Goal: Task Accomplishment & Management: Use online tool/utility

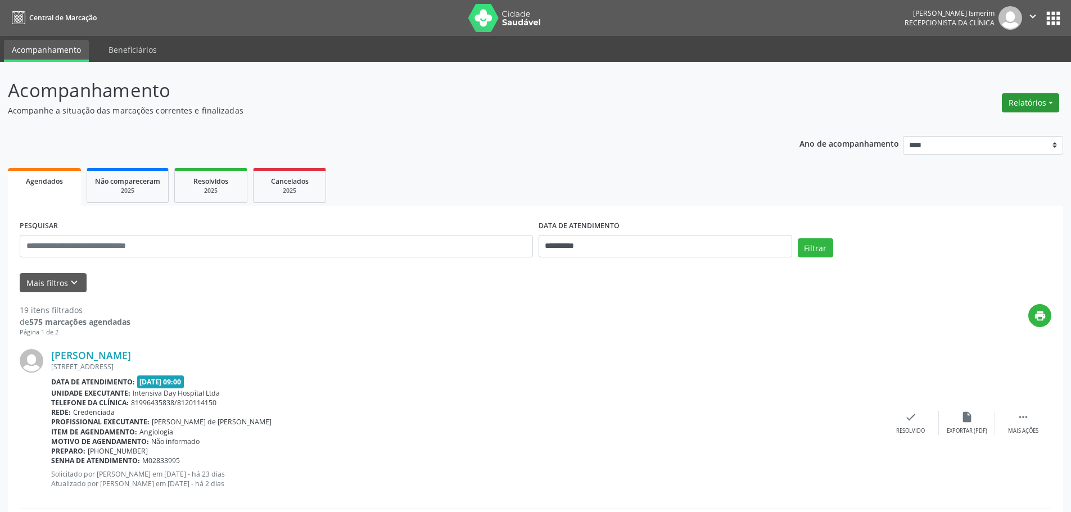
click at [1030, 96] on button "Relatórios" at bounding box center [1030, 102] width 57 height 19
click at [969, 129] on link "Agendamentos" at bounding box center [999, 127] width 121 height 16
select select "*"
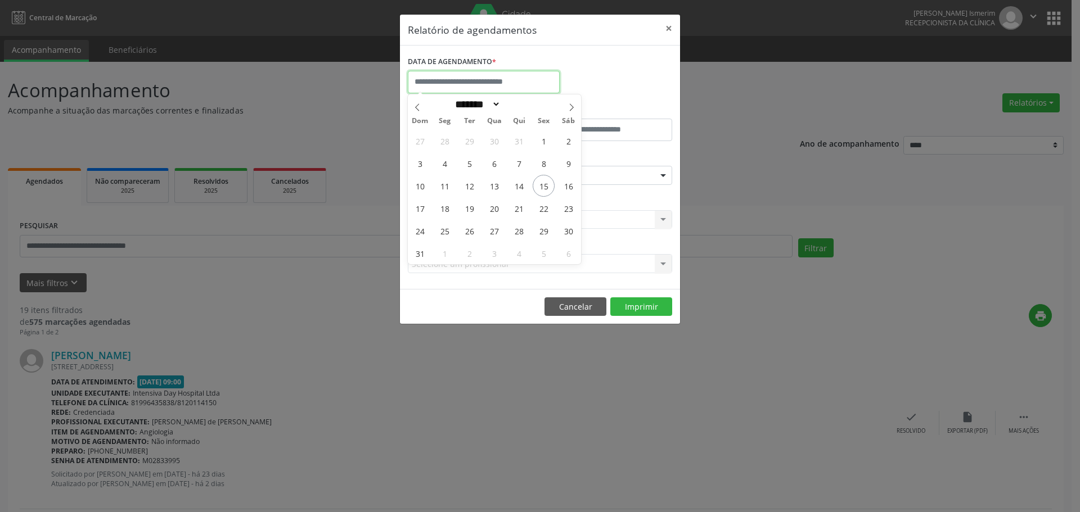
click at [470, 74] on input "text" at bounding box center [484, 82] width 152 height 22
click at [568, 181] on span "16" at bounding box center [568, 186] width 22 height 22
type input "**********"
click at [568, 181] on span "16" at bounding box center [568, 186] width 22 height 22
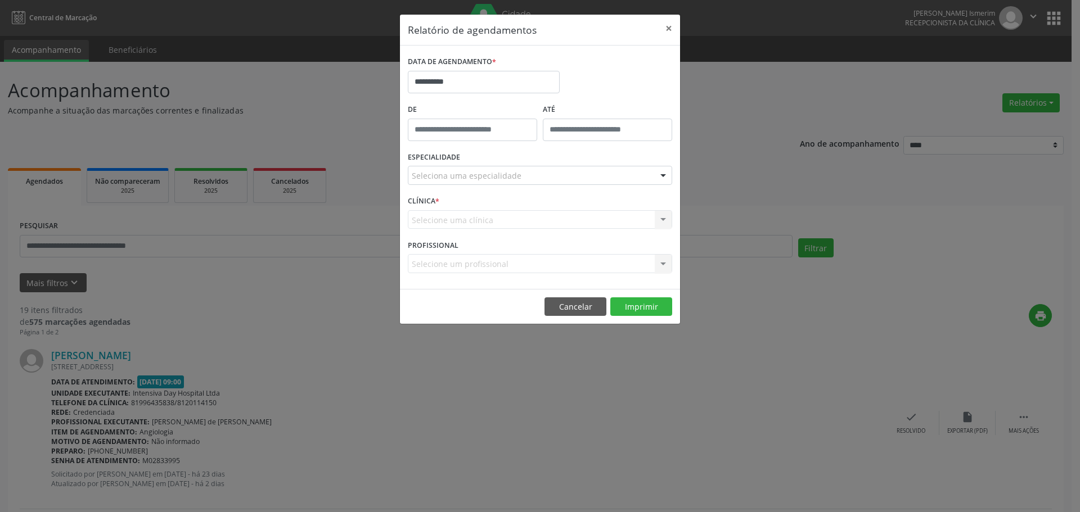
drag, startPoint x: 559, startPoint y: 169, endPoint x: 546, endPoint y: 174, distance: 14.1
click at [558, 169] on div "Seleciona uma especialidade" at bounding box center [540, 175] width 264 height 19
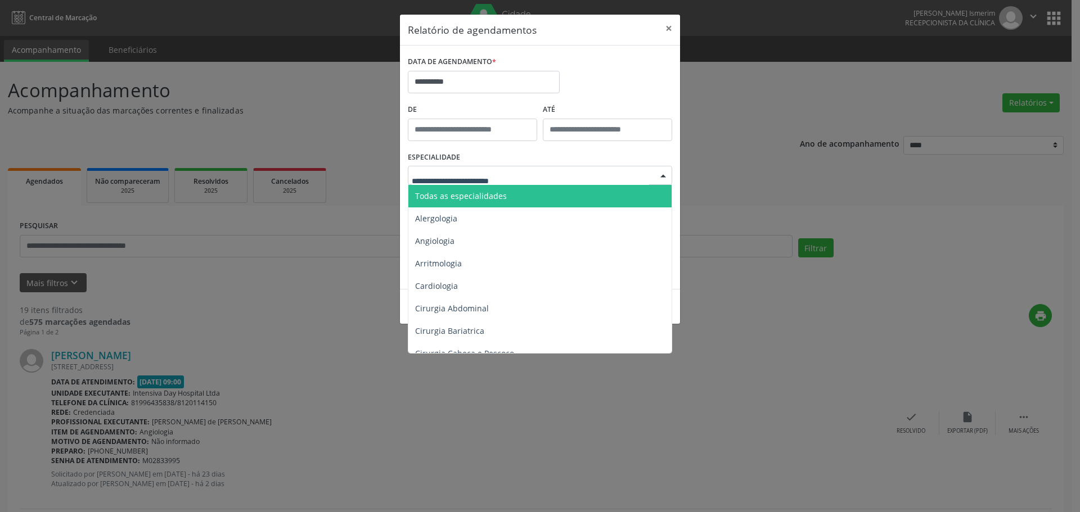
click at [505, 197] on span "Todas as especialidades" at bounding box center [540, 196] width 265 height 22
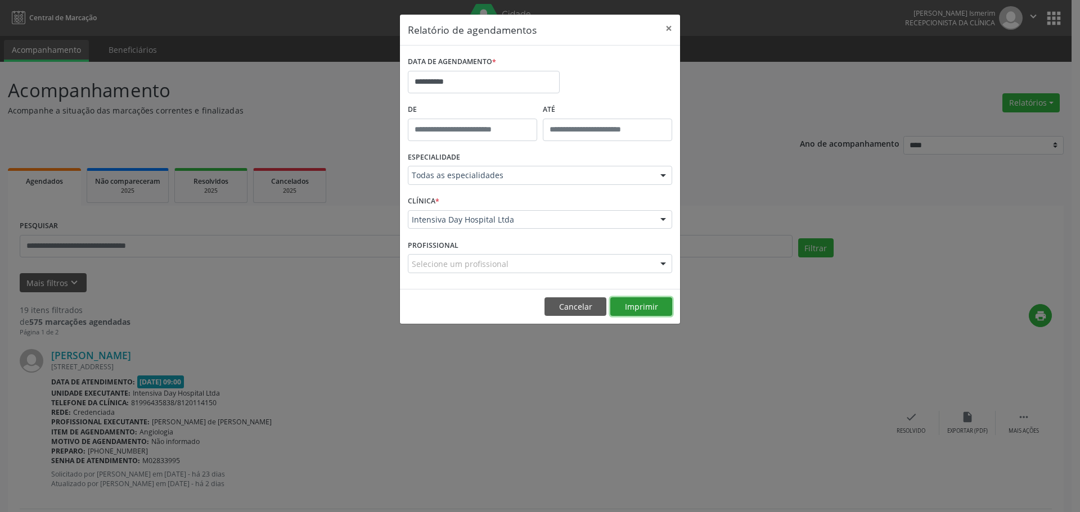
click at [643, 305] on button "Imprimir" at bounding box center [641, 307] width 62 height 19
click at [472, 83] on input "**********" at bounding box center [484, 82] width 152 height 22
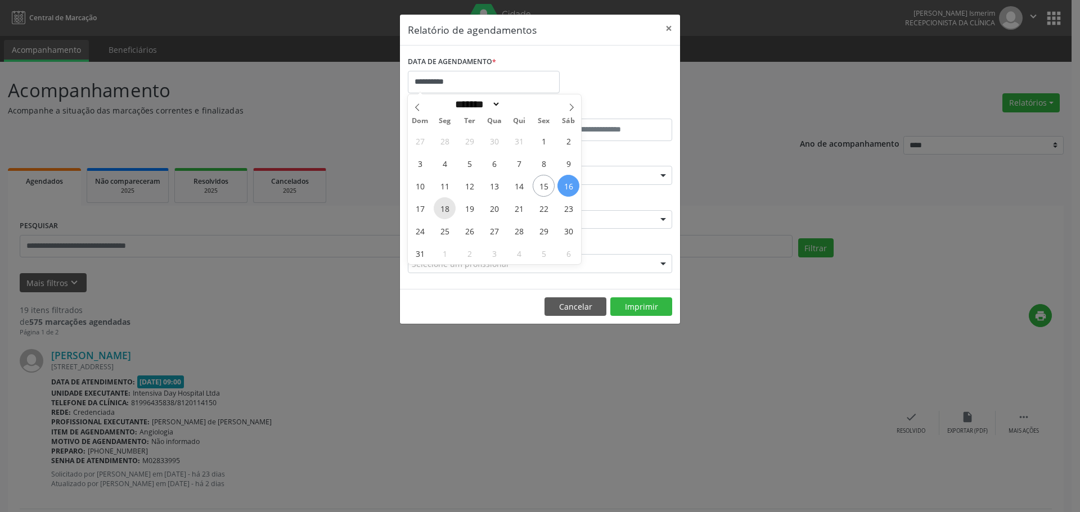
click at [442, 213] on span "18" at bounding box center [445, 208] width 22 height 22
type input "**********"
click at [442, 213] on span "18" at bounding box center [445, 208] width 22 height 22
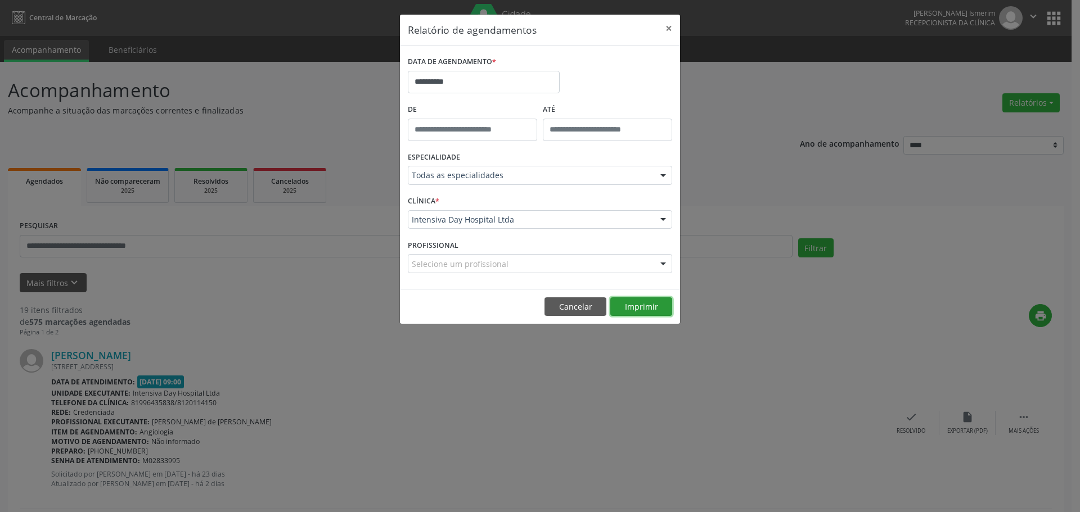
click at [647, 309] on button "Imprimir" at bounding box center [641, 307] width 62 height 19
click at [665, 28] on button "×" at bounding box center [669, 29] width 22 height 28
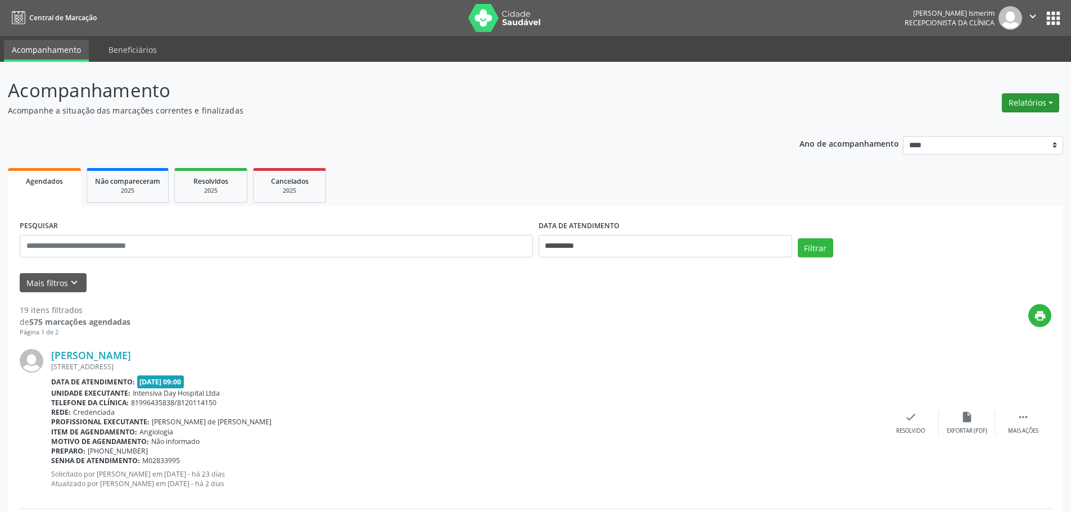
click at [1033, 102] on button "Relatórios" at bounding box center [1030, 102] width 57 height 19
click at [1007, 125] on link "Agendamentos" at bounding box center [999, 127] width 121 height 16
select select "*"
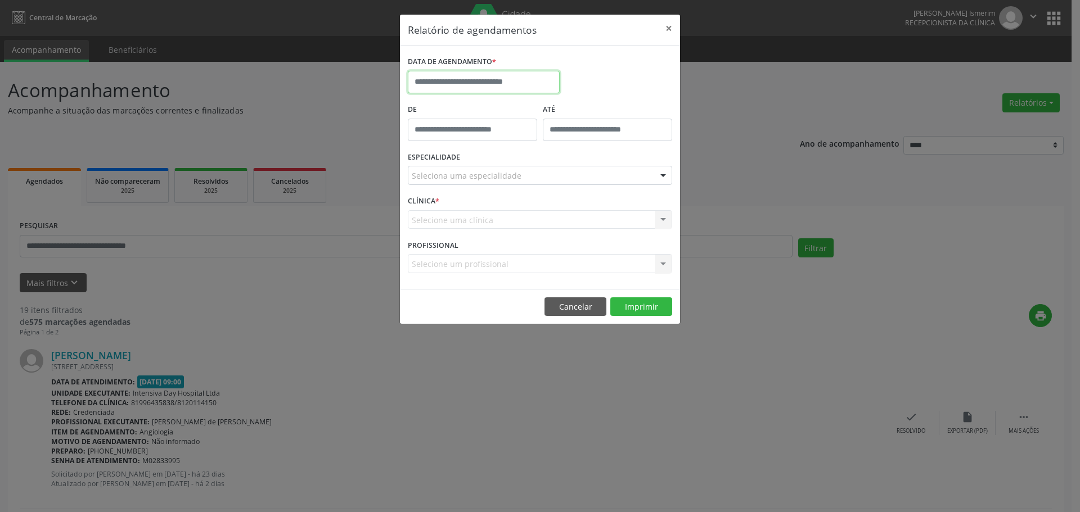
click at [525, 83] on input "text" at bounding box center [484, 82] width 152 height 22
click at [566, 192] on span "16" at bounding box center [568, 186] width 22 height 22
type input "**********"
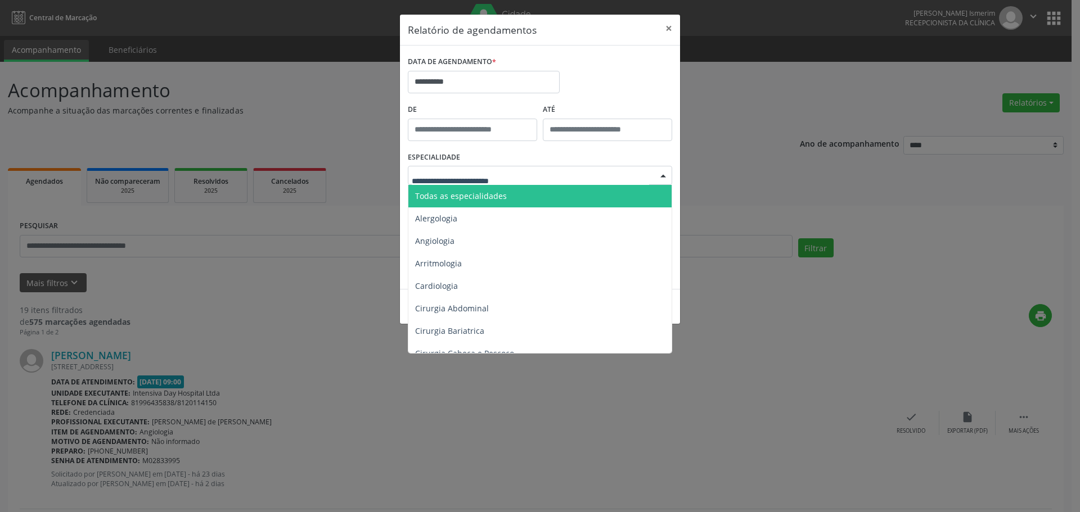
click at [491, 204] on span "Todas as especialidades" at bounding box center [540, 196] width 265 height 22
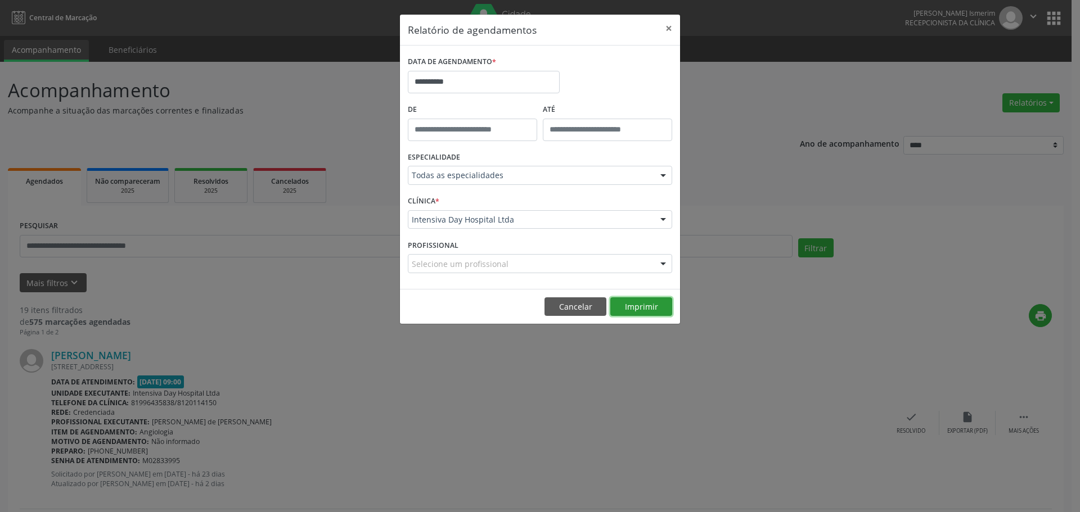
click at [630, 304] on button "Imprimir" at bounding box center [641, 307] width 62 height 19
